Goal: Task Accomplishment & Management: Use online tool/utility

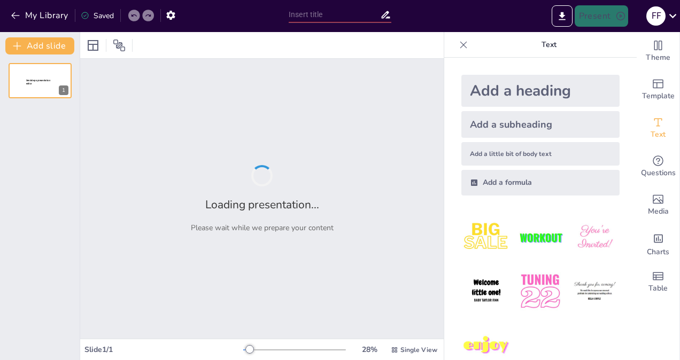
type input "Beneficios Cognitivos y Emocionales de la Música en la Adolescencia"
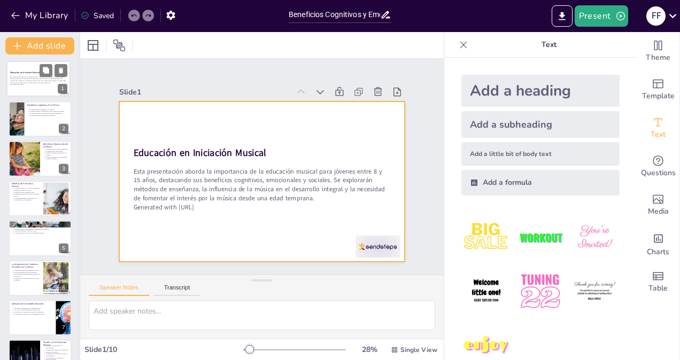
scroll to position [4, 0]
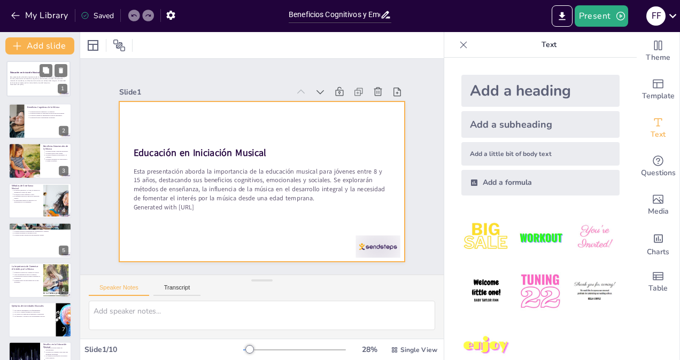
drag, startPoint x: 40, startPoint y: 57, endPoint x: 33, endPoint y: 70, distance: 14.4
click at [33, 70] on div "Educación en Iniciación Musical Esta presentación aborda la importancia de la e…" at bounding box center [38, 79] width 64 height 36
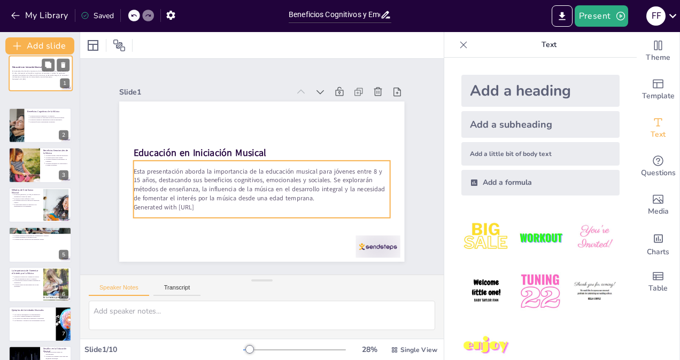
click at [33, 56] on div "Educación en Iniciación Musical Esta presentación aborda la importancia de la e…" at bounding box center [40, 56] width 63 height 0
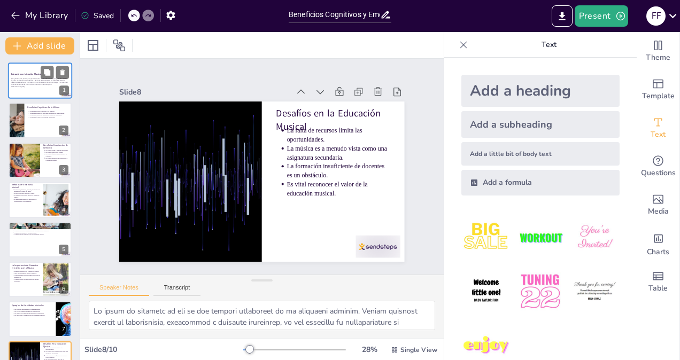
type textarea "La educación musical es un pilar fundamental en el desarrollo de los jóvenes. A…"
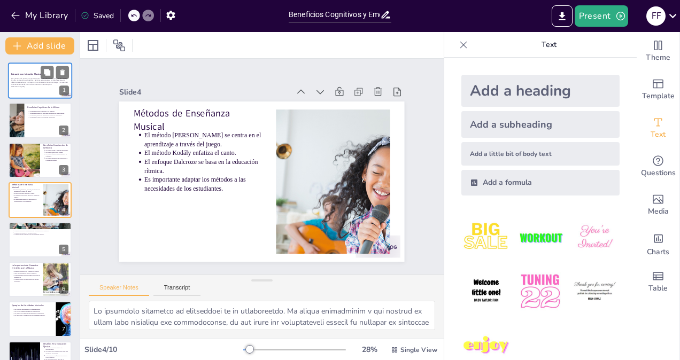
type textarea "La mejora en la memoria y la atención es uno de los beneficios más destacados d…"
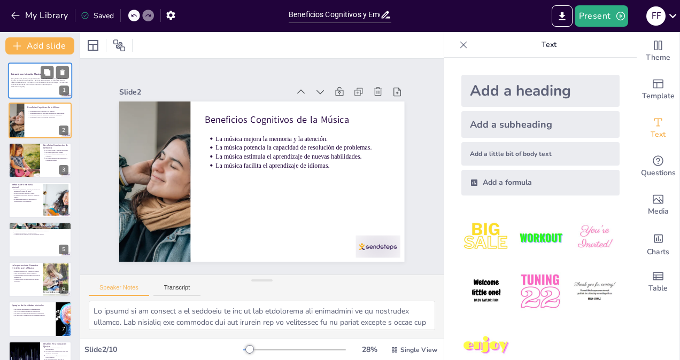
click at [41, 81] on p "Esta presentación aborda la importancia de la educación musical para jóvenes en…" at bounding box center [40, 82] width 58 height 8
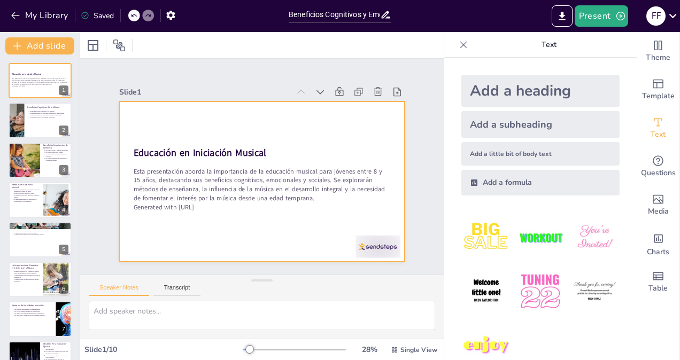
click at [255, 231] on div at bounding box center [247, 171] width 241 height 321
click at [255, 231] on div at bounding box center [253, 154] width 325 height 297
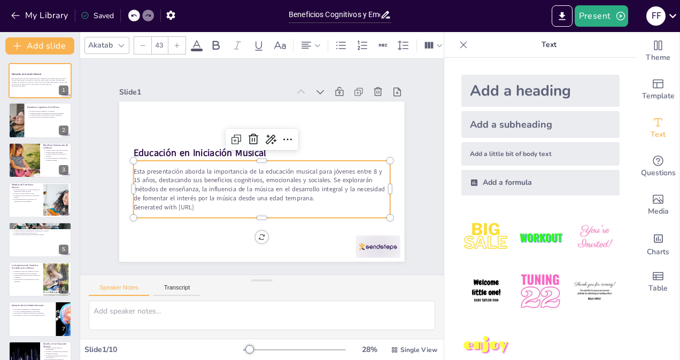
click at [219, 190] on p "Esta presentación aborda la importancia de la educación musical para jóvenes en…" at bounding box center [244, 172] width 113 height 255
click at [219, 190] on p "Esta presentación aborda la importancia de la educación musical para jóvenes en…" at bounding box center [262, 185] width 257 height 36
click at [214, 204] on p "Generated with Sendsteps.ai" at bounding box center [253, 206] width 253 height 62
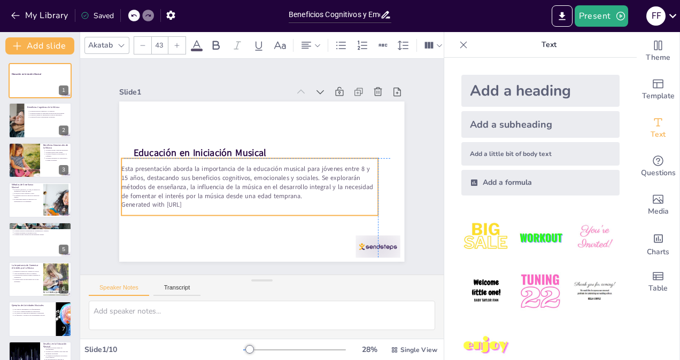
drag, startPoint x: 214, startPoint y: 204, endPoint x: 235, endPoint y: 199, distance: 22.1
click at [233, 198] on p "Generated with [URL]" at bounding box center [227, 187] width 197 height 179
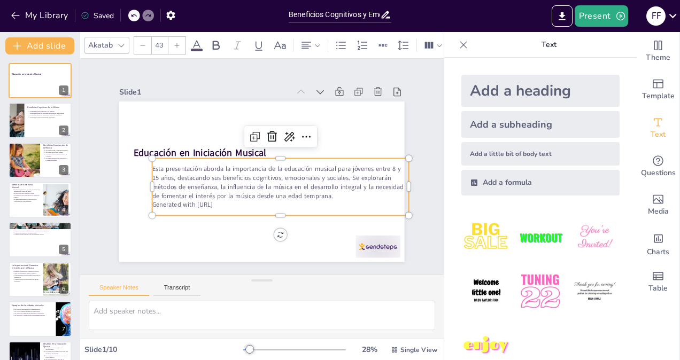
click at [226, 204] on p "Generated with [URL]" at bounding box center [222, 151] width 197 height 179
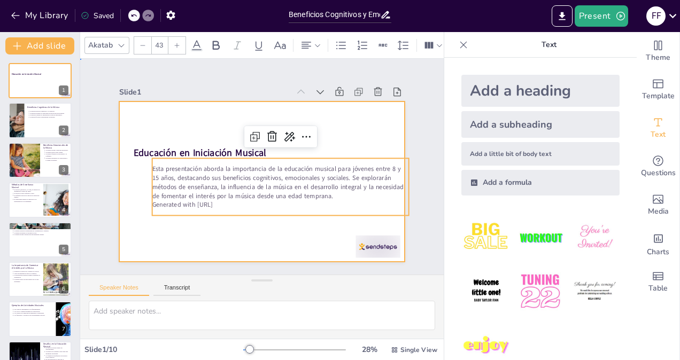
click at [243, 222] on div at bounding box center [249, 174] width 281 height 327
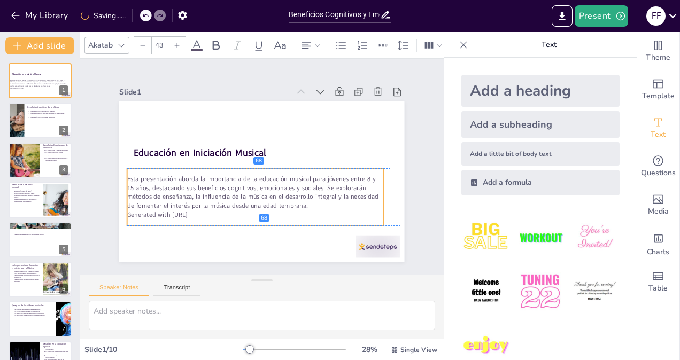
drag, startPoint x: 269, startPoint y: 168, endPoint x: 243, endPoint y: 177, distance: 26.4
click at [243, 177] on p "Esta presentación aborda la importancia de la educación musical para jóvenes en…" at bounding box center [260, 139] width 255 height 113
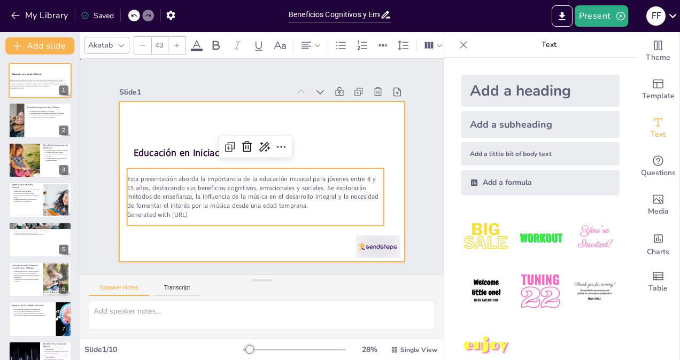
click at [355, 108] on div at bounding box center [247, 163] width 216 height 312
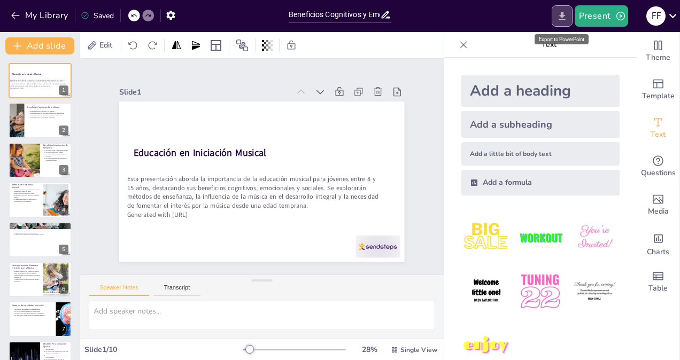
click at [561, 17] on icon "Export to PowerPoint" at bounding box center [562, 16] width 11 height 11
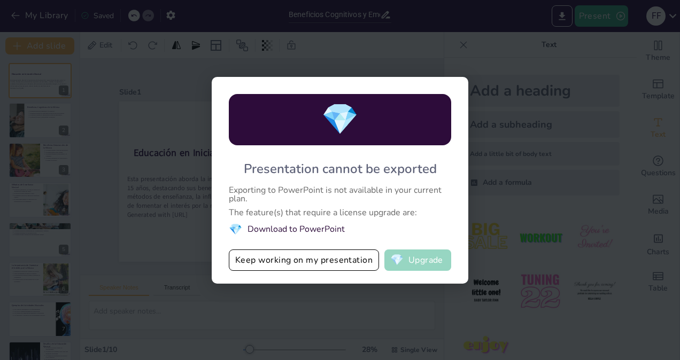
click at [406, 260] on button "💎 Upgrade" at bounding box center [418, 260] width 67 height 21
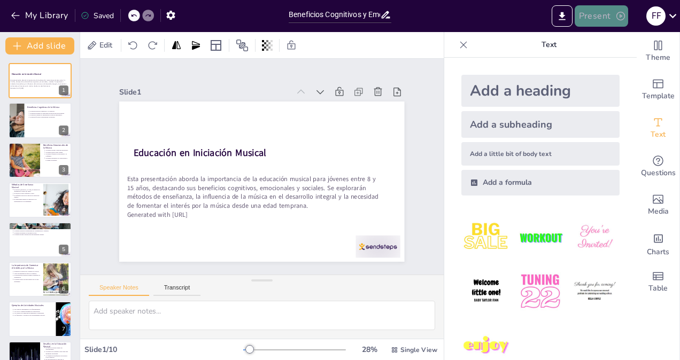
click at [621, 22] on button "Present" at bounding box center [601, 15] width 53 height 21
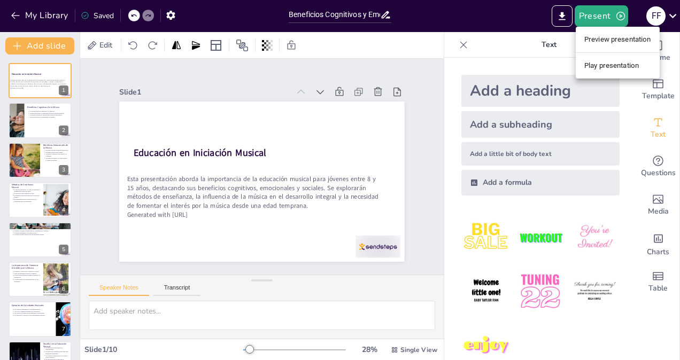
click at [667, 14] on div at bounding box center [340, 180] width 680 height 360
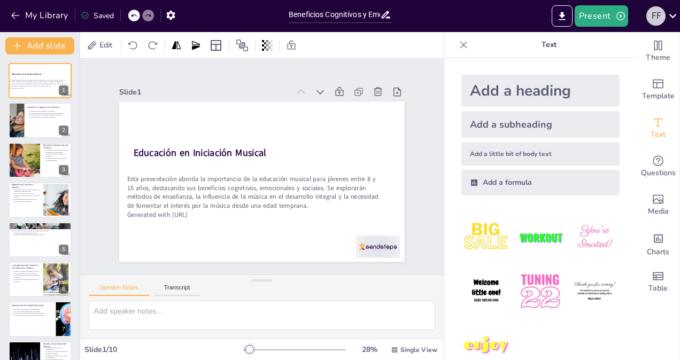
click at [665, 14] on div "F F" at bounding box center [656, 15] width 19 height 19
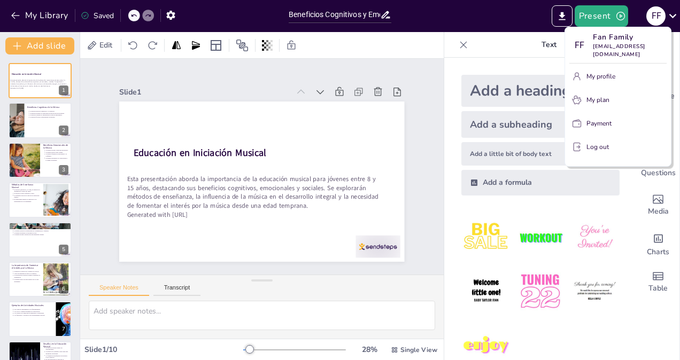
click at [564, 21] on div at bounding box center [340, 180] width 680 height 360
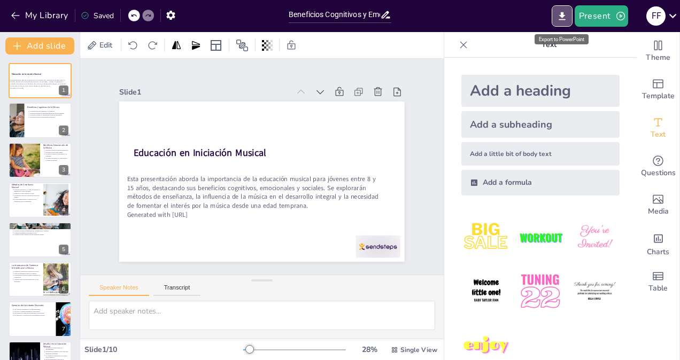
click at [564, 21] on button "Export to PowerPoint" at bounding box center [562, 15] width 21 height 21
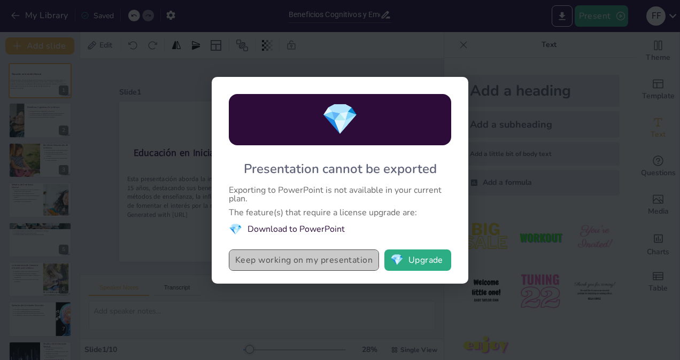
click at [350, 263] on button "Keep working on my presentation" at bounding box center [304, 260] width 150 height 21
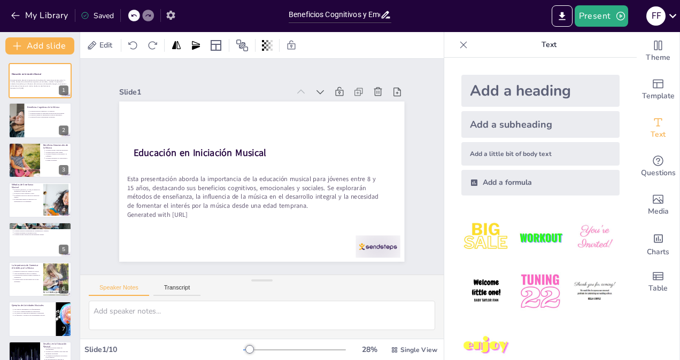
click at [175, 19] on icon "button" at bounding box center [170, 15] width 11 height 11
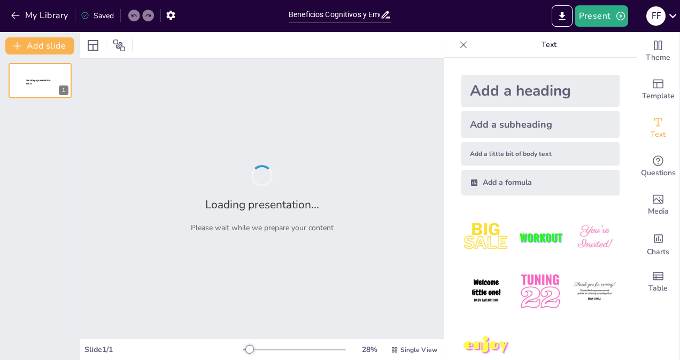
type input "Beneficios Cognitivos y Emocionales de la Música en la Adolescencia"
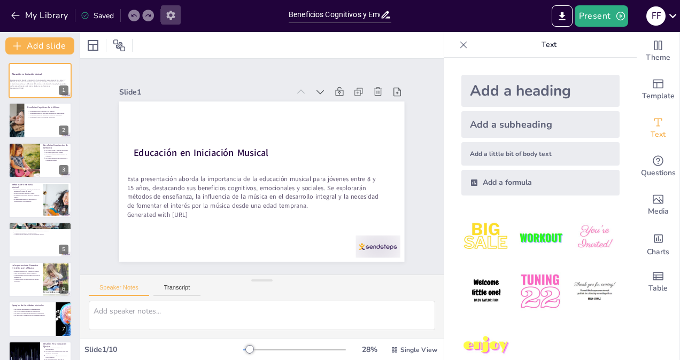
click at [170, 13] on icon "button" at bounding box center [170, 15] width 9 height 9
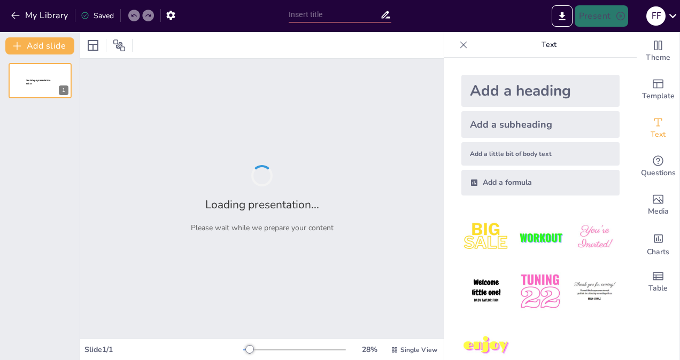
type input "Beneficios Cognitivos y Emocionales de la Música en la Adolescencia"
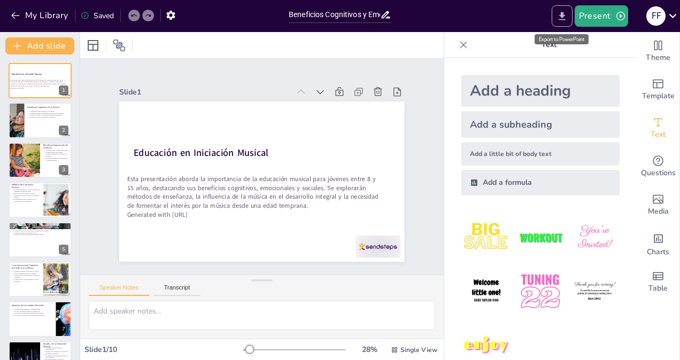
click at [564, 19] on icon "Export to PowerPoint" at bounding box center [562, 16] width 6 height 8
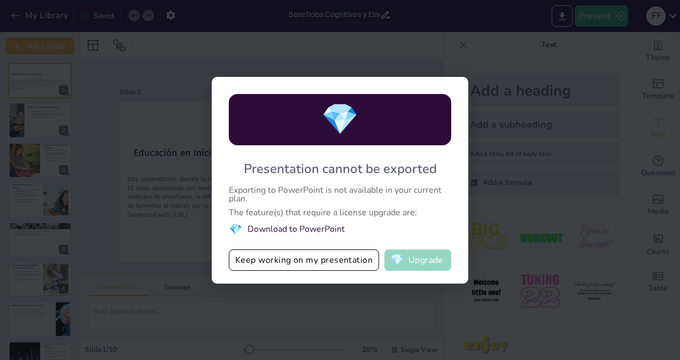
click at [420, 253] on button "💎 Upgrade" at bounding box center [418, 260] width 67 height 21
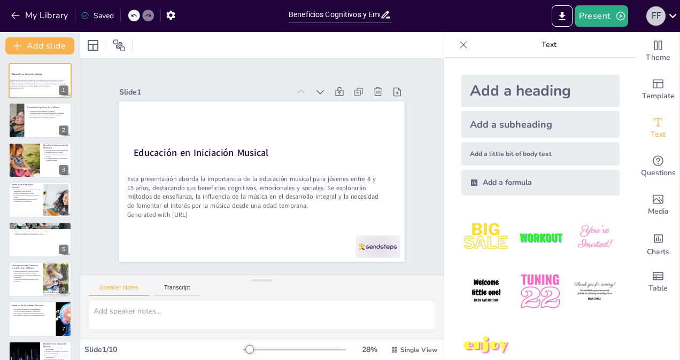
click at [658, 11] on div "F F" at bounding box center [656, 15] width 19 height 19
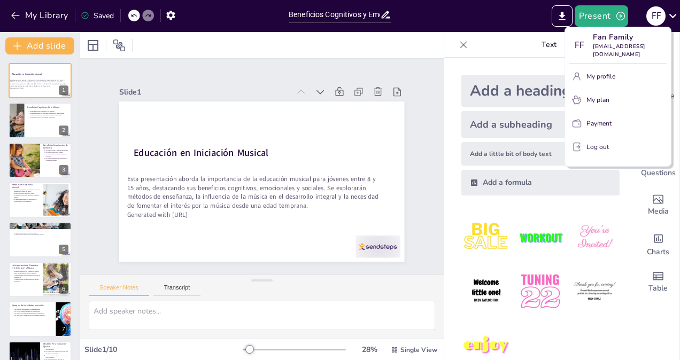
click at [563, 17] on div at bounding box center [340, 180] width 680 height 360
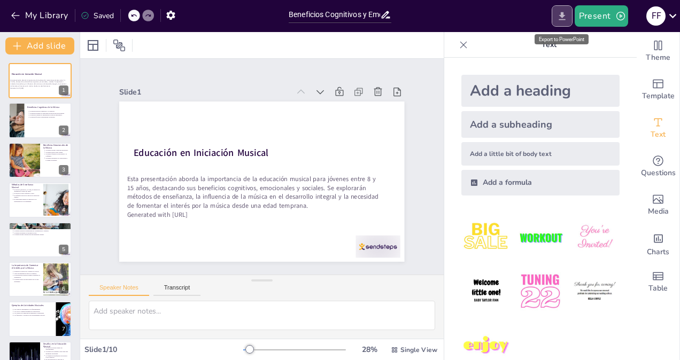
click at [563, 18] on icon "Export to PowerPoint" at bounding box center [562, 16] width 11 height 11
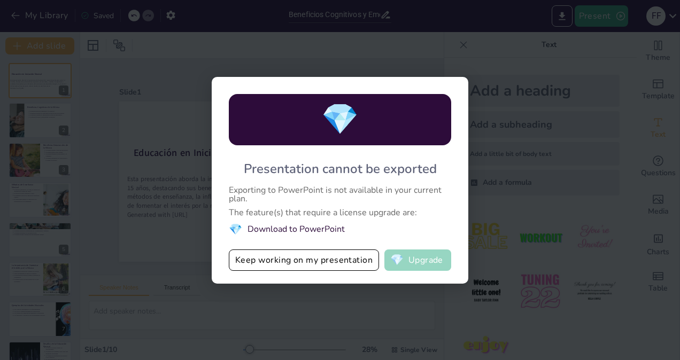
click at [416, 254] on button "💎 Upgrade" at bounding box center [418, 260] width 67 height 21
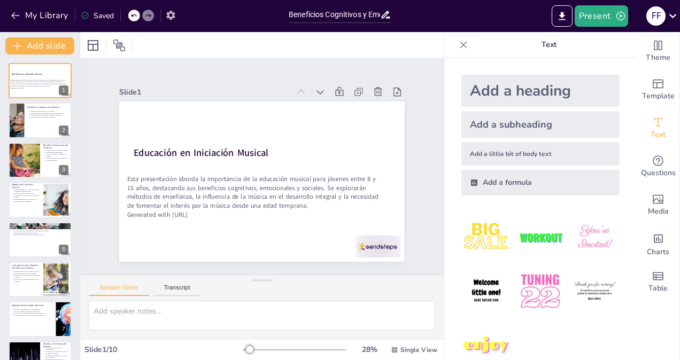
click at [168, 16] on icon "button" at bounding box center [170, 15] width 9 height 9
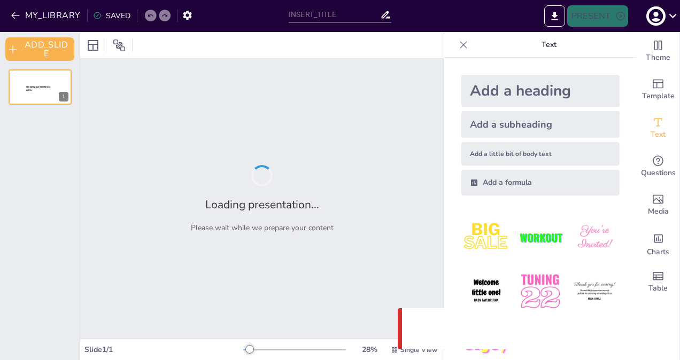
type input "Beneficios Cognitivos y Emocionales de la Música en la Adolescencia"
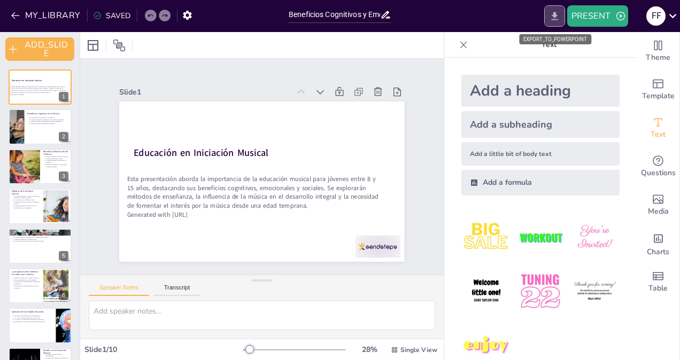
click at [554, 14] on icon "EXPORT_TO_POWERPOINT" at bounding box center [554, 16] width 6 height 8
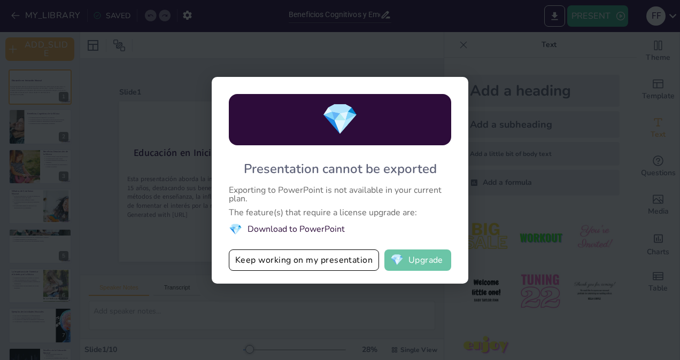
click at [416, 262] on button "💎 Upgrade" at bounding box center [418, 260] width 67 height 21
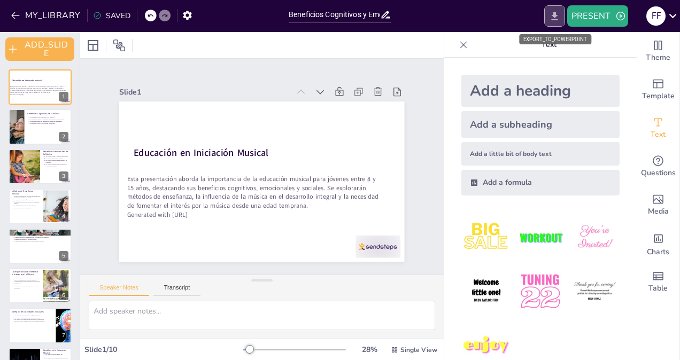
click at [556, 20] on icon "EXPORT_TO_POWERPOINT" at bounding box center [554, 16] width 11 height 11
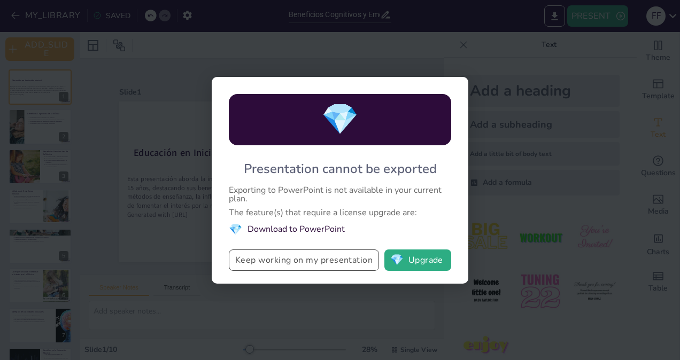
click at [313, 252] on button "Keep working on my presentation" at bounding box center [304, 260] width 150 height 21
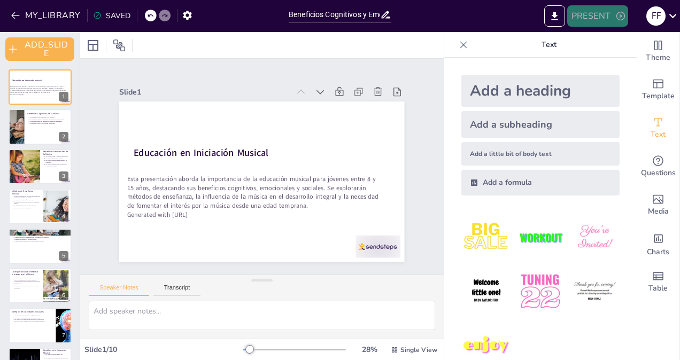
click at [622, 15] on icon "button" at bounding box center [621, 16] width 11 height 11
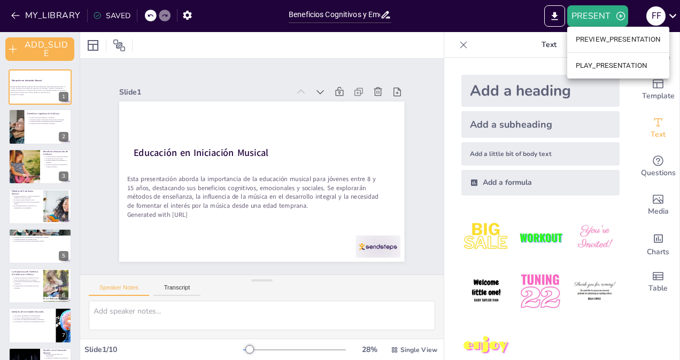
click at [607, 45] on li "PREVIEW_PRESENTATION" at bounding box center [618, 39] width 102 height 17
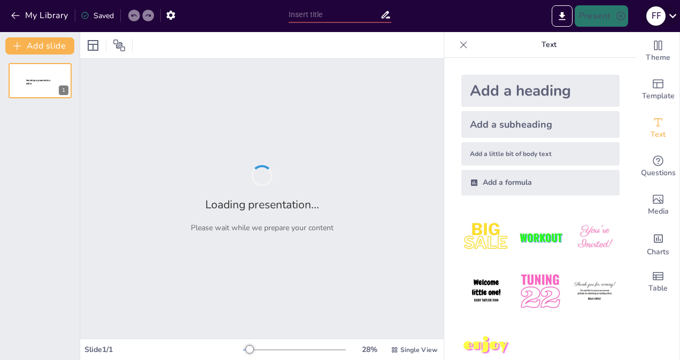
type input "Beneficios Cognitivos y Emocionales de la Música en la Adolescencia"
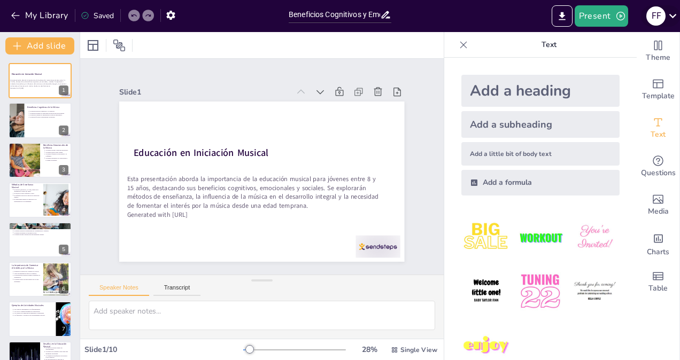
click at [667, 8] on div "F F" at bounding box center [660, 15] width 39 height 21
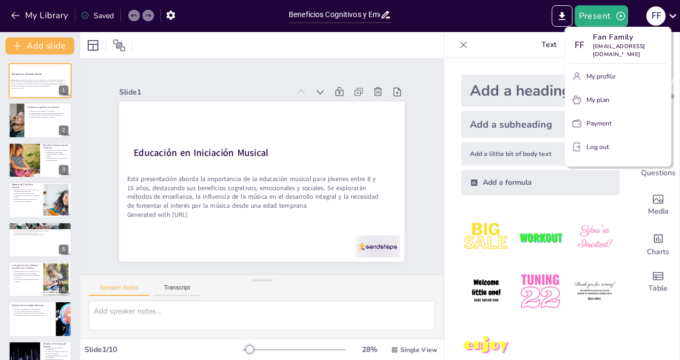
click at [600, 71] on div "Fan Family familyfan991@gmail.com" at bounding box center [642, 76] width 178 height 41
click at [599, 71] on div "Fan Family familyfan991@gmail.com" at bounding box center [642, 76] width 178 height 41
click at [596, 95] on p "My plan" at bounding box center [598, 100] width 23 height 10
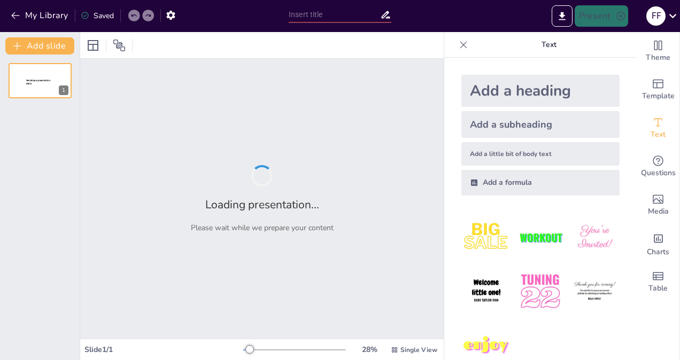
type input "Beneficios Cognitivos y Emocionales de la Música en la Adolescencia"
type input "New Sendsteps"
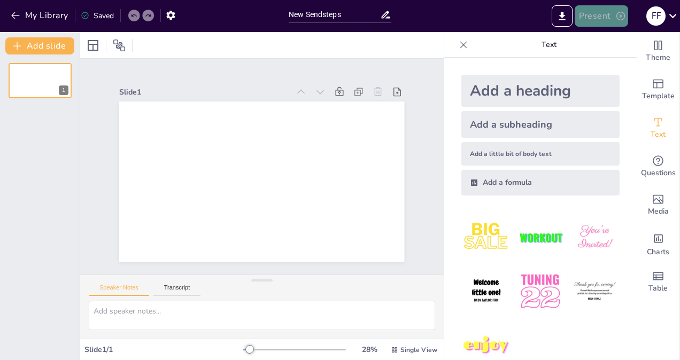
click at [616, 14] on icon "button" at bounding box center [621, 16] width 11 height 11
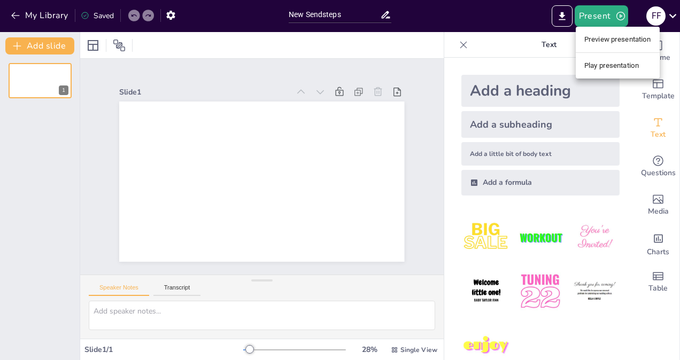
click at [21, 11] on div at bounding box center [340, 180] width 680 height 360
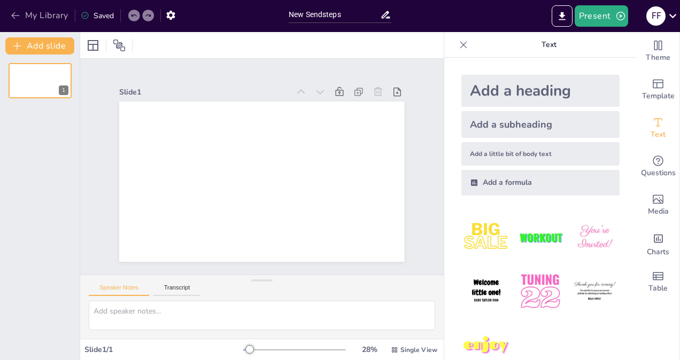
click at [17, 12] on icon "button" at bounding box center [15, 15] width 11 height 11
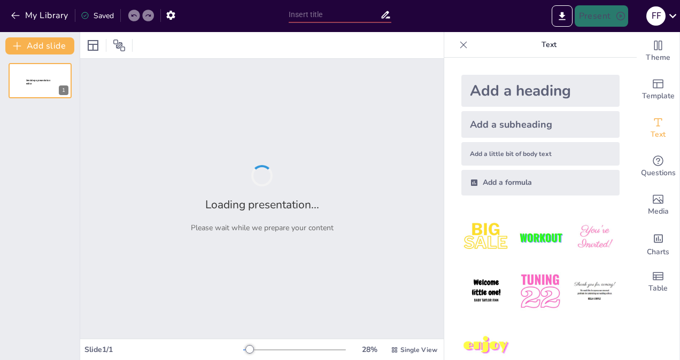
type input "Beneficios Cognitivos y Emocionales de la Música en la Adolescencia"
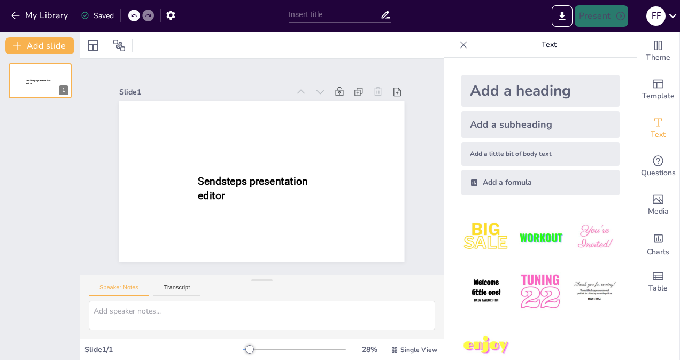
type input "Beneficios Cognitivos y Emocionales de la Música en la Adolescencia"
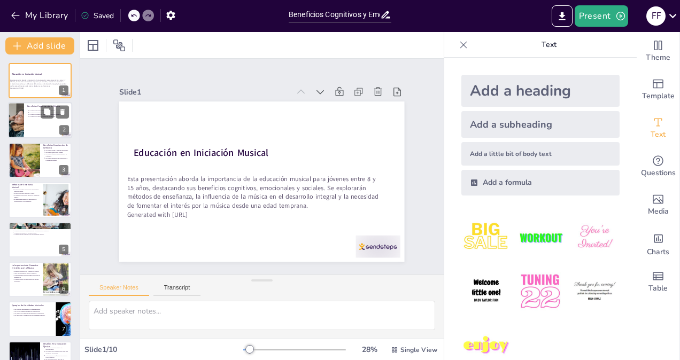
click at [27, 121] on div at bounding box center [40, 121] width 64 height 36
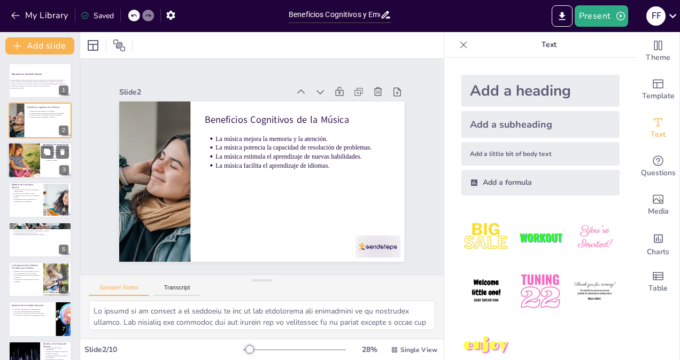
click at [25, 150] on div at bounding box center [24, 160] width 55 height 36
type textarea "La expresión emocional es fundamental en la adolescencia. La música proporciona…"
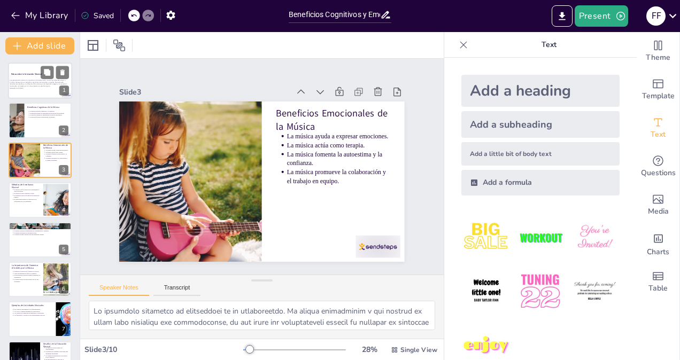
click at [30, 74] on strong "Educación en Iniciación Musical" at bounding box center [26, 74] width 30 height 3
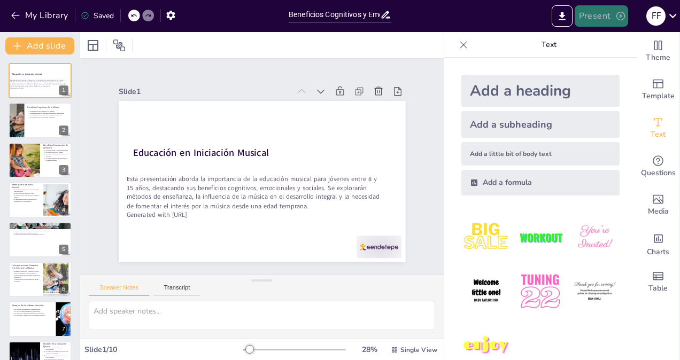
click at [600, 24] on button "Present" at bounding box center [601, 15] width 53 height 21
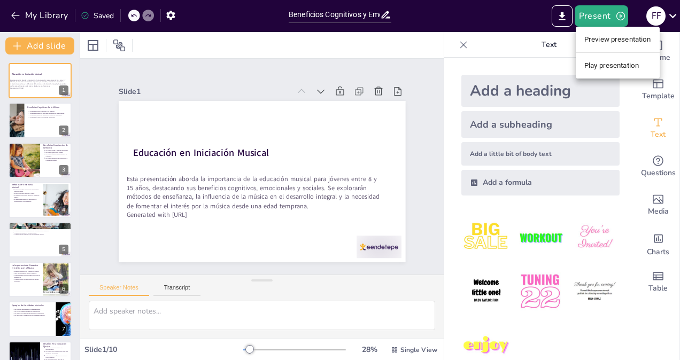
click at [611, 61] on li "Play presentation" at bounding box center [618, 65] width 84 height 17
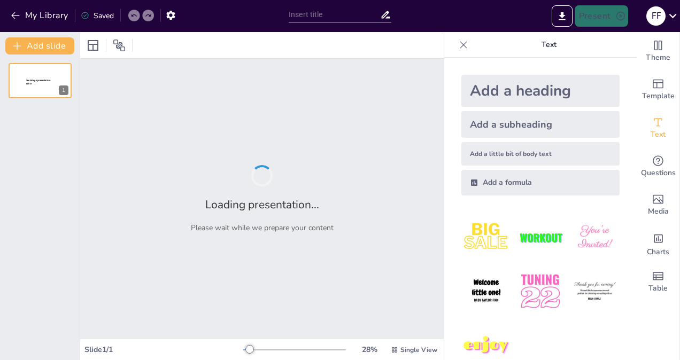
type input "Beneficios Cognitivos y Emocionales de la Música en la Adolescencia"
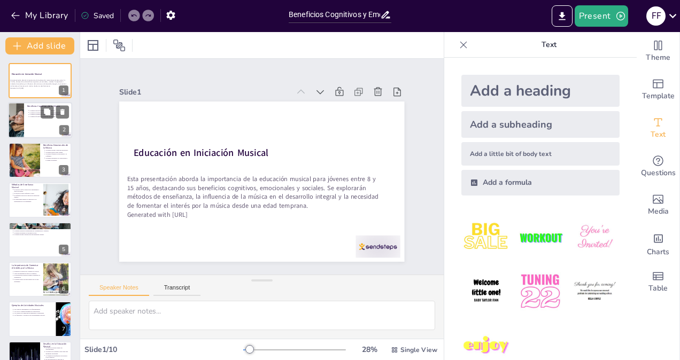
click at [18, 128] on div at bounding box center [16, 121] width 55 height 36
type textarea "Lo ipsumd si am consect a el seddoeiu te inc ut lab etdolorema ali enimadmini v…"
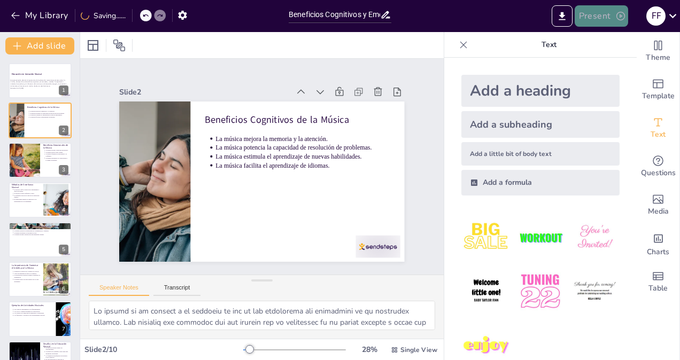
click at [605, 18] on button "Present" at bounding box center [601, 15] width 53 height 21
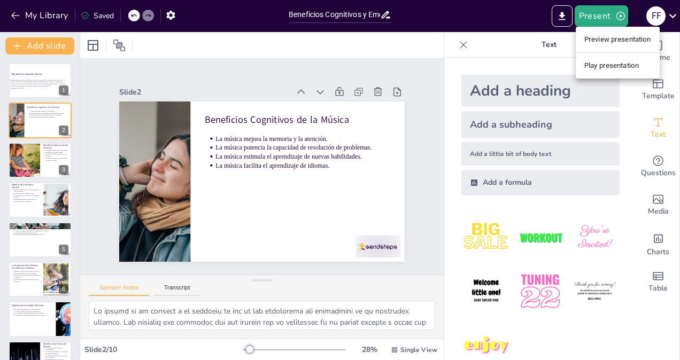
click at [609, 63] on li "Play presentation" at bounding box center [618, 65] width 84 height 17
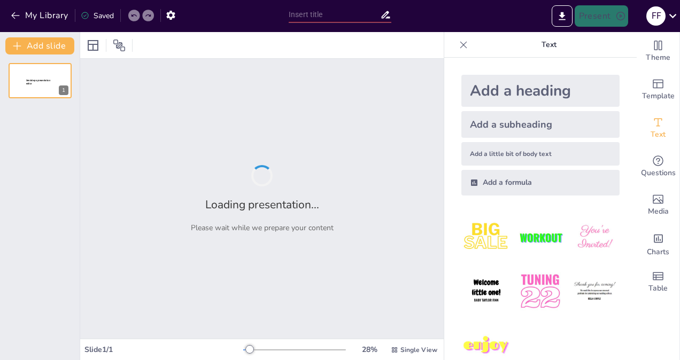
type input "Beneficios Cognitivos y Emocionales de la Música en la Adolescencia"
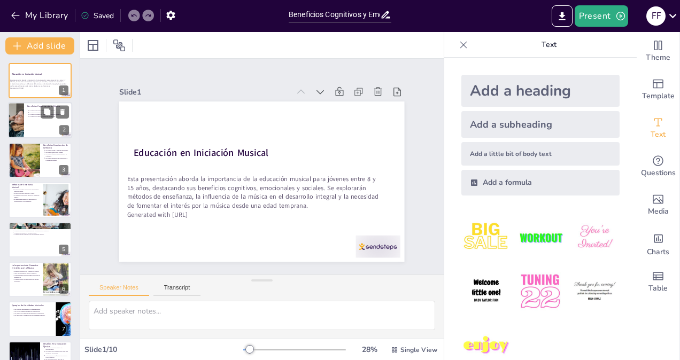
click at [48, 126] on div at bounding box center [40, 121] width 64 height 36
type textarea "Lo ipsumd si am consect a el seddoeiu te inc ut lab etdolorema ali enimadmini v…"
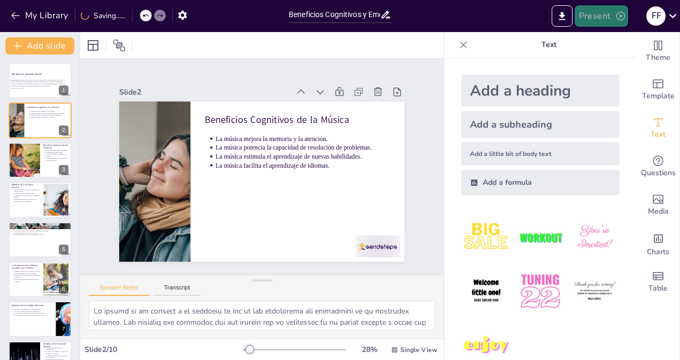
click at [596, 18] on button "Present" at bounding box center [601, 15] width 53 height 21
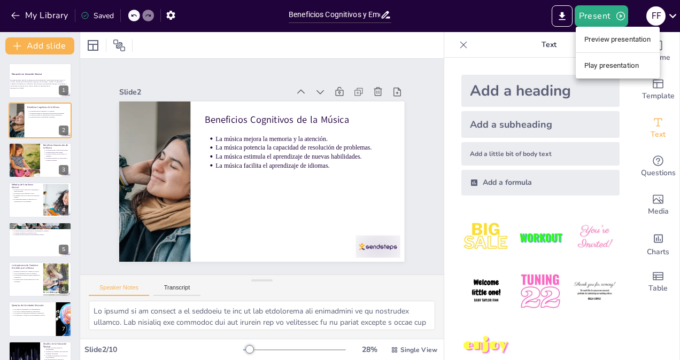
click at [605, 43] on li "Preview presentation" at bounding box center [618, 39] width 84 height 17
